Goal: Information Seeking & Learning: Learn about a topic

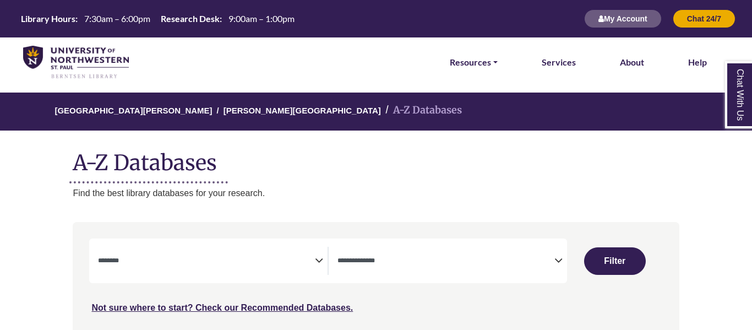
select select "Database Subject Filter"
select select "Database Types Filter"
select select "Database Subject Filter"
select select "Database Types Filter"
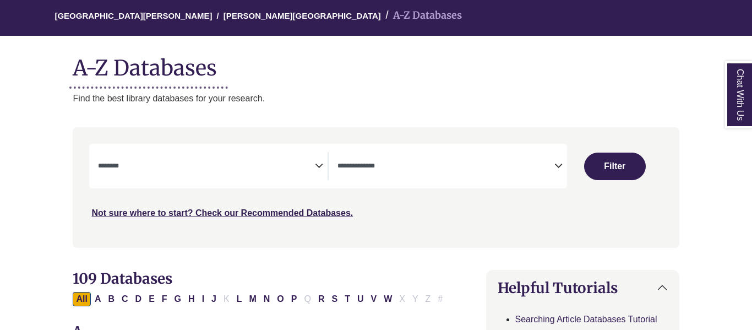
scroll to position [112, 0]
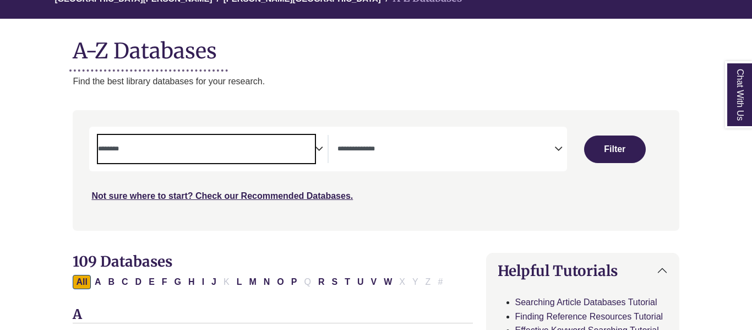
click at [300, 150] on textarea "Search" at bounding box center [206, 149] width 217 height 9
click at [437, 204] on div "Search filters" at bounding box center [375, 170] width 593 height 111
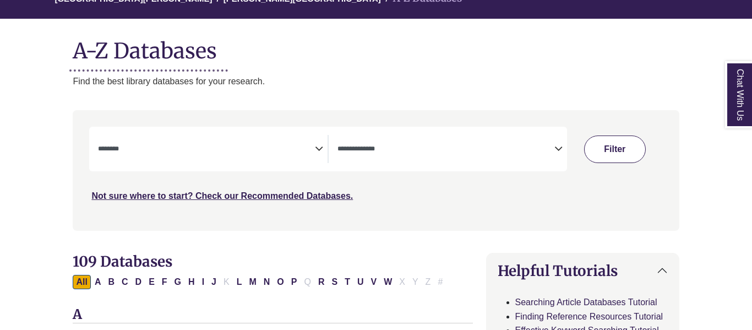
click at [609, 154] on button "Filter" at bounding box center [615, 149] width 62 height 28
select select "Database Subject Filter"
select select "Database Types Filter"
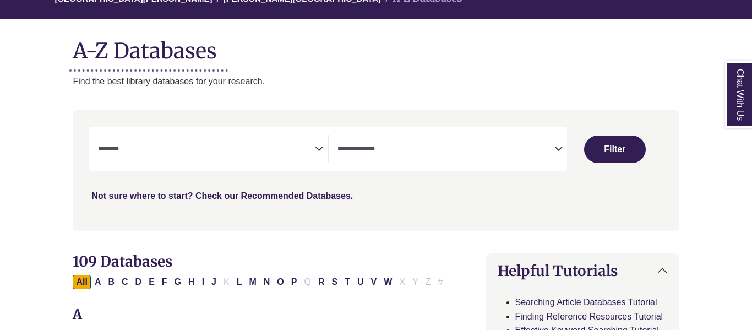
click at [310, 191] on link "Not sure where to start? Check our Recommended Databases." at bounding box center [222, 195] width 262 height 9
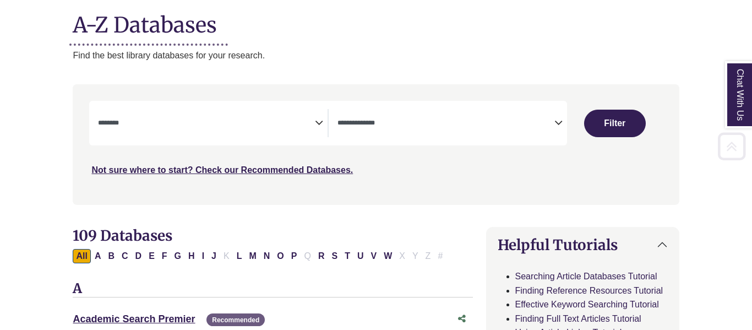
scroll to position [139, 0]
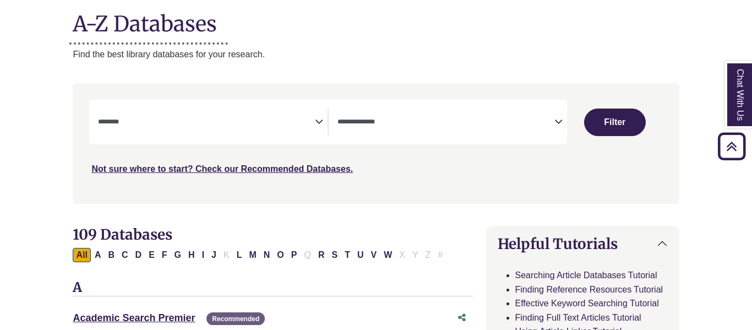
click at [736, 142] on icon "Back to Top" at bounding box center [731, 146] width 35 height 35
click at [729, 147] on icon "Back to Top" at bounding box center [731, 146] width 35 height 35
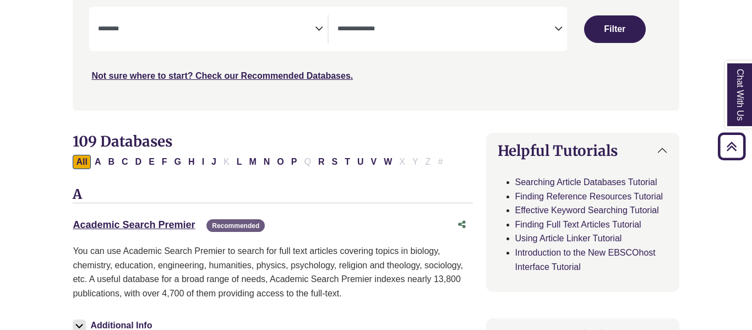
scroll to position [218, 0]
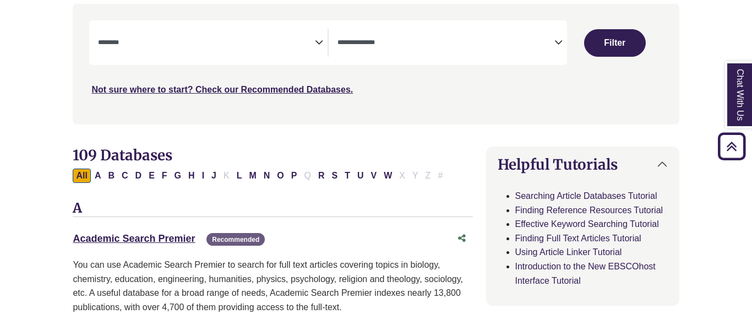
click at [344, 44] on textarea "Search" at bounding box center [446, 43] width 217 height 9
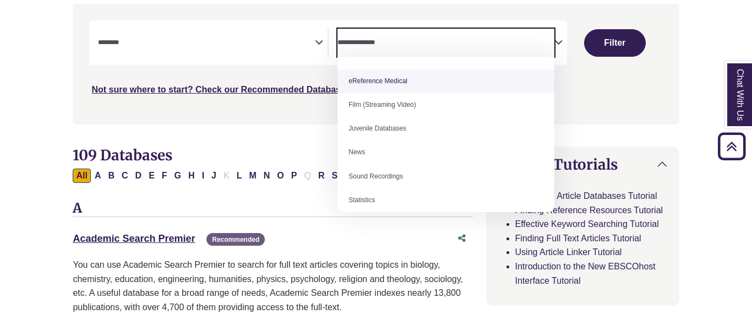
scroll to position [77, 0]
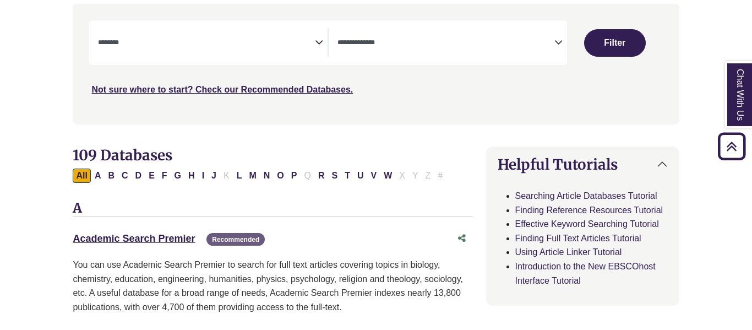
click at [345, 241] on div "Academic Search Premier This link opens in a new window Recommended" at bounding box center [262, 239] width 378 height 16
click at [254, 236] on span "Recommended" at bounding box center [236, 239] width 58 height 13
click at [157, 241] on link "Academic Search Premier This link opens in a new window" at bounding box center [134, 238] width 122 height 11
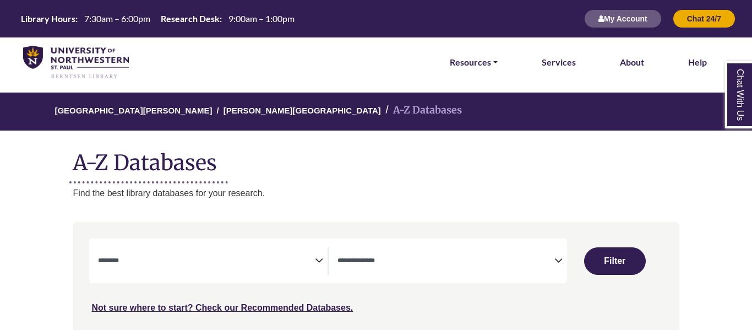
select select "Database Subject Filter"
select select "Database Types Filter"
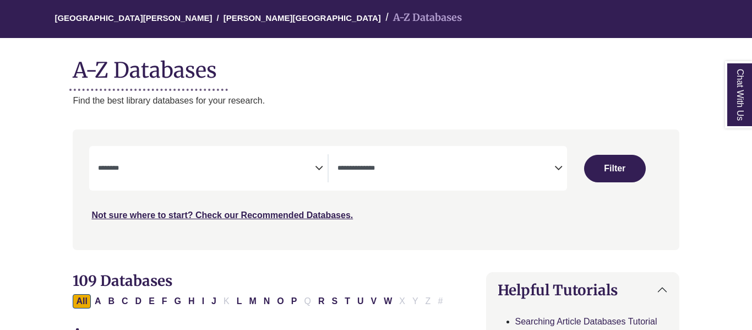
scroll to position [94, 0]
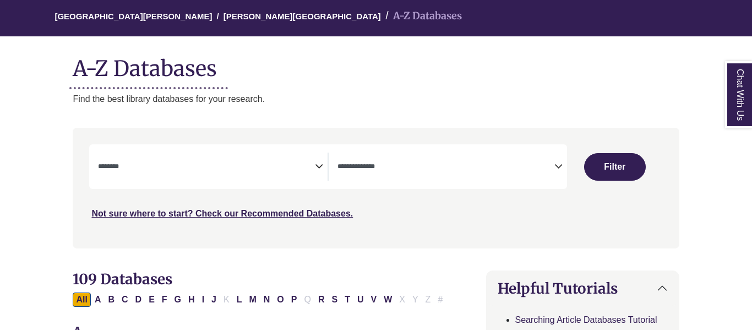
click at [399, 150] on div "**********" at bounding box center [328, 166] width 478 height 45
click at [398, 171] on textarea "Search" at bounding box center [446, 167] width 217 height 9
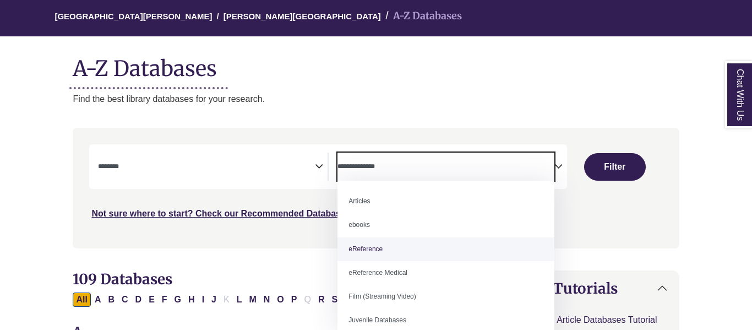
scroll to position [77, 0]
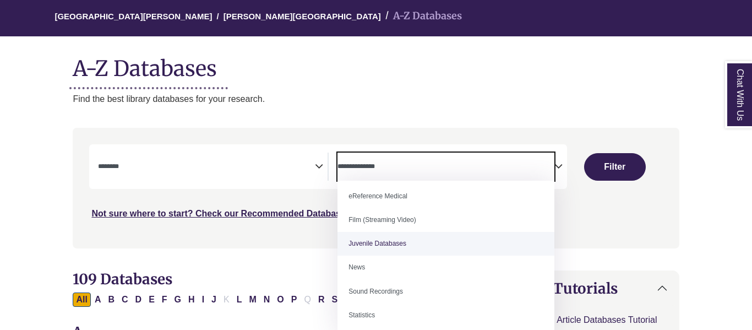
click at [278, 241] on div "Search filters" at bounding box center [375, 187] width 593 height 111
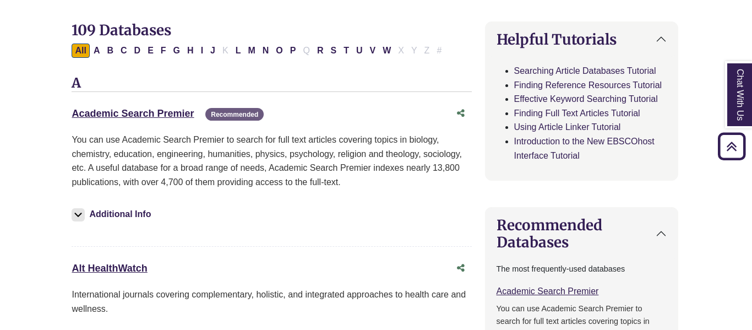
scroll to position [345, 0]
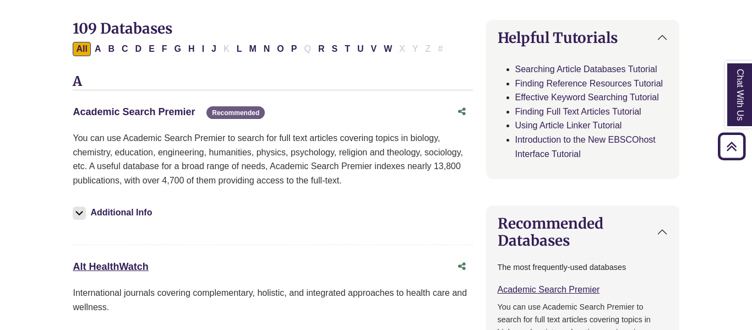
click at [166, 113] on link "Academic Search Premier This link opens in a new window" at bounding box center [134, 111] width 122 height 11
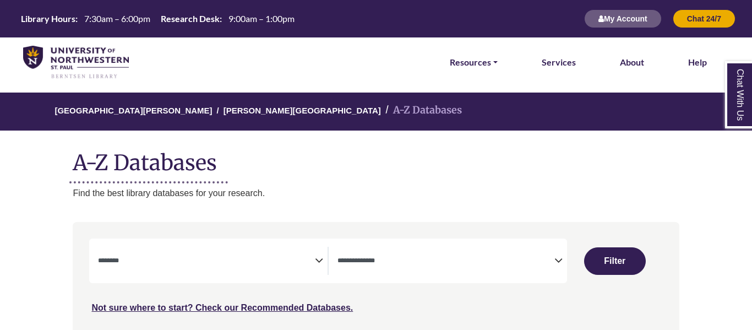
select select "Database Subject Filter"
select select "Database Types Filter"
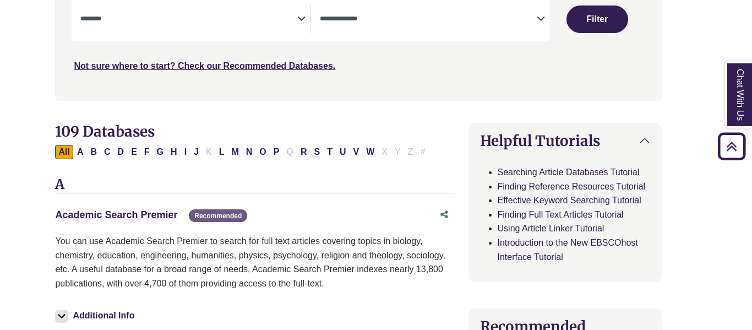
scroll to position [232, 18]
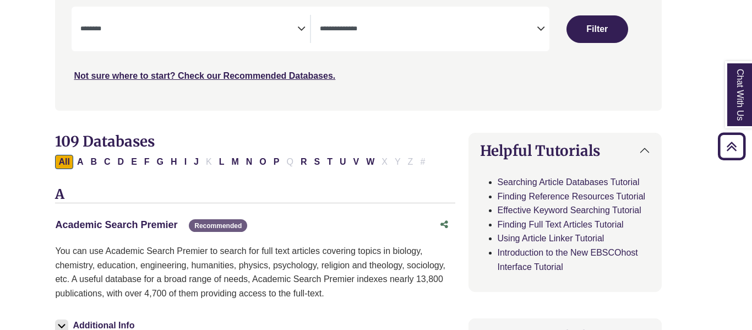
click at [142, 219] on link "Academic Search Premier This link opens in a new window" at bounding box center [116, 224] width 122 height 11
